Goal: Feedback & Contribution: Submit feedback/report problem

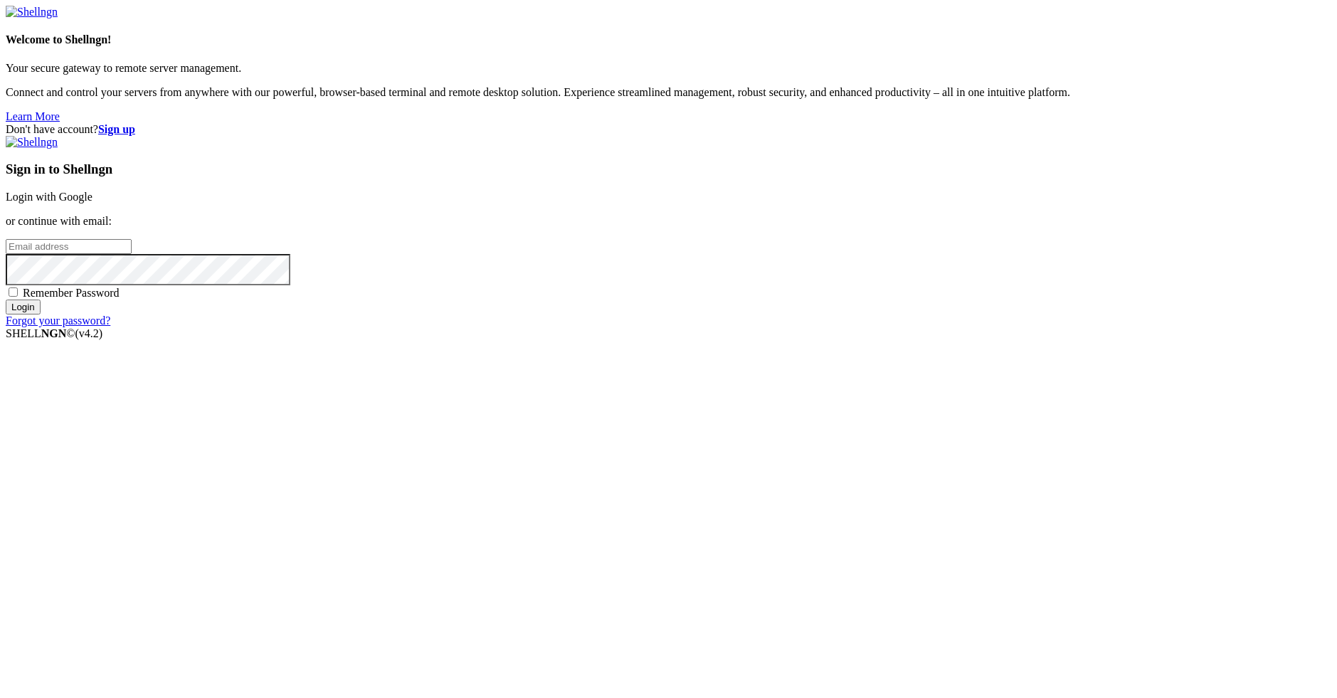
click at [132, 254] on input "email" at bounding box center [69, 246] width 126 height 15
type input "[EMAIL_ADDRESS][DOMAIN_NAME]"
click at [41, 315] on input "Login" at bounding box center [23, 307] width 35 height 15
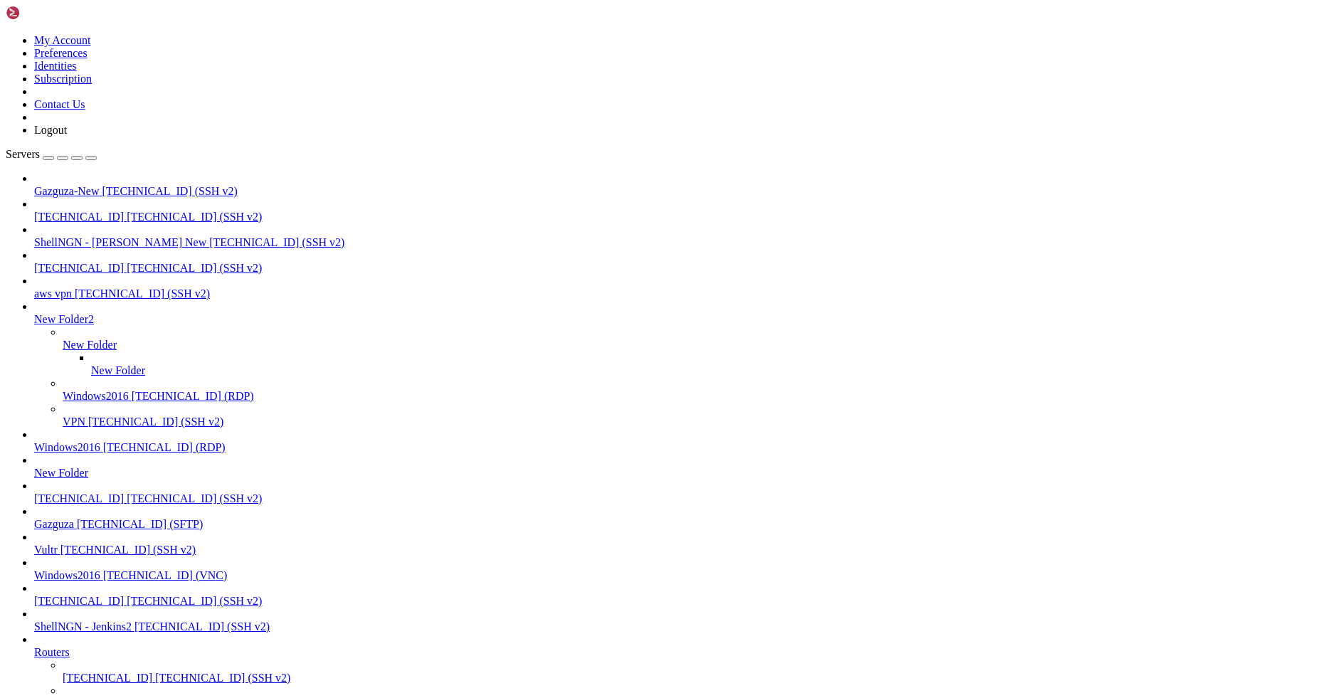
click at [6, 34] on icon at bounding box center [6, 34] width 0 height 0
click at [91, 46] on link "My Account" at bounding box center [62, 40] width 57 height 12
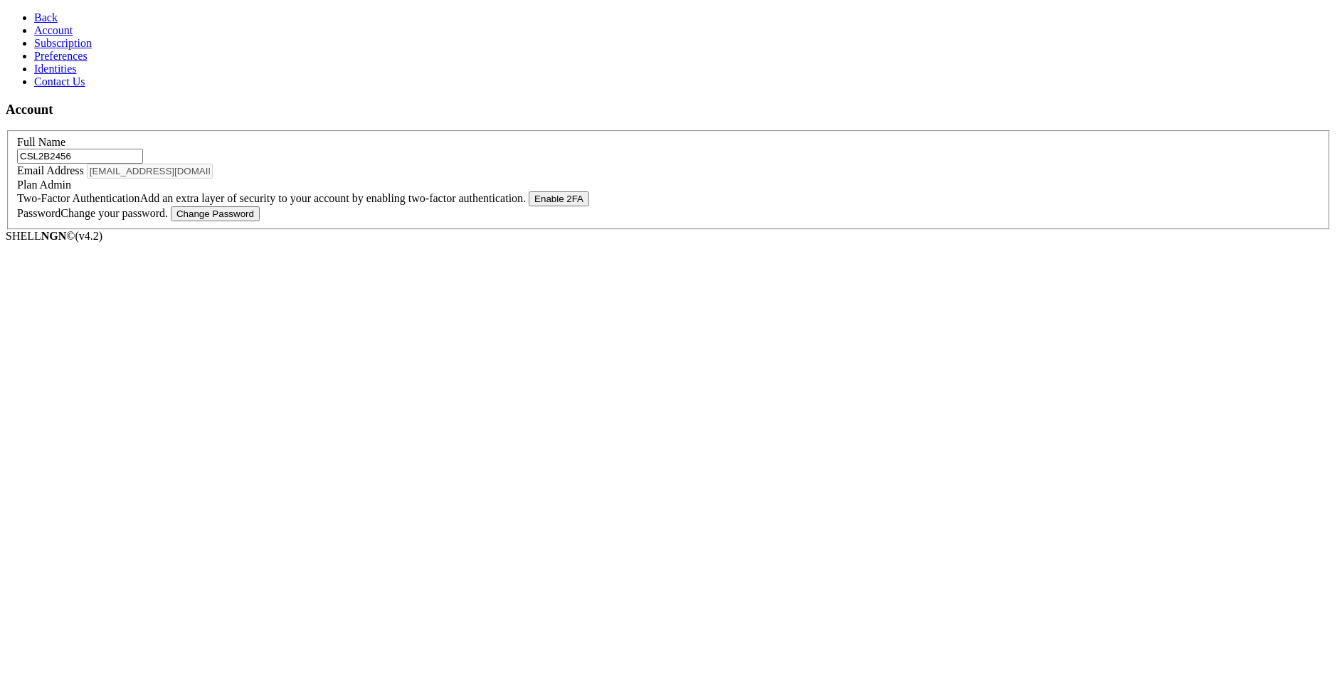
click at [62, 88] on span "Contact Us" at bounding box center [59, 81] width 51 height 12
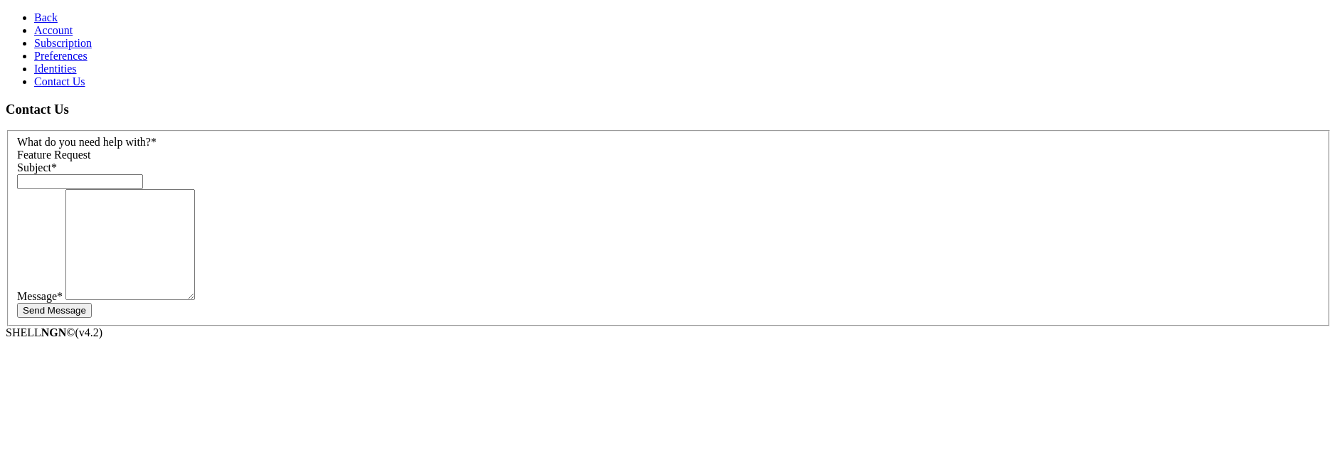
click at [143, 174] on input "text" at bounding box center [80, 181] width 126 height 15
type input "test"
click at [195, 225] on textarea at bounding box center [130, 244] width 130 height 111
type textarea "test"
click at [92, 303] on button "Send Message" at bounding box center [54, 310] width 75 height 15
